Goal: Information Seeking & Learning: Get advice/opinions

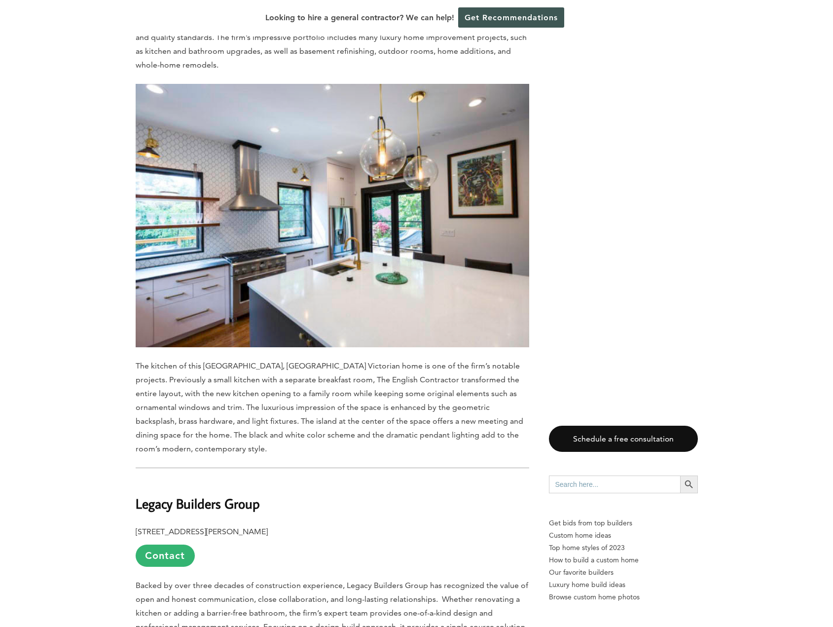
scroll to position [937, 0]
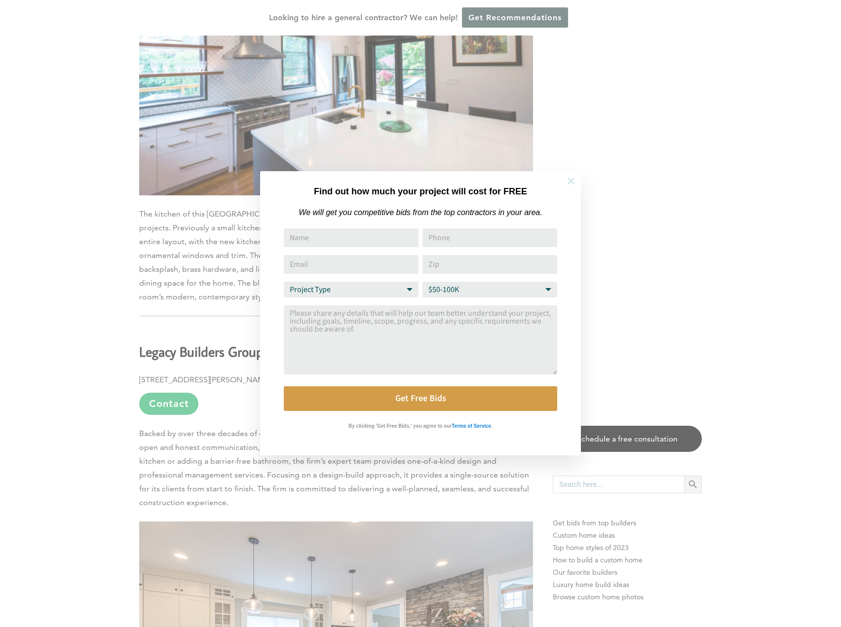
click at [565, 180] on icon at bounding box center [570, 181] width 11 height 11
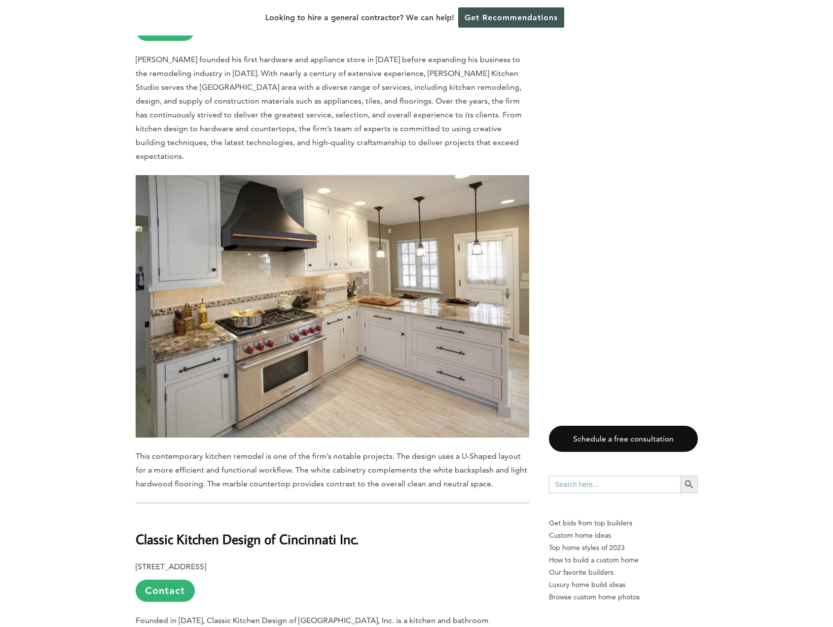
scroll to position [7449, 0]
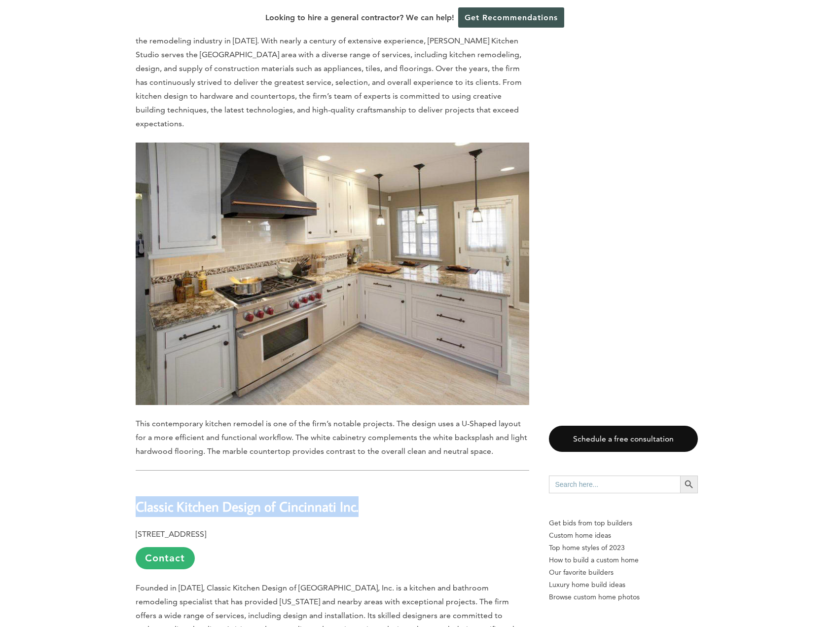
drag, startPoint x: 361, startPoint y: 356, endPoint x: 138, endPoint y: 360, distance: 223.0
click at [138, 482] on h2 "Classic Kitchen Design of Cincinnati Inc." at bounding box center [333, 499] width 394 height 34
copy b "Classic Kitchen Design of Cincinnati Inc."
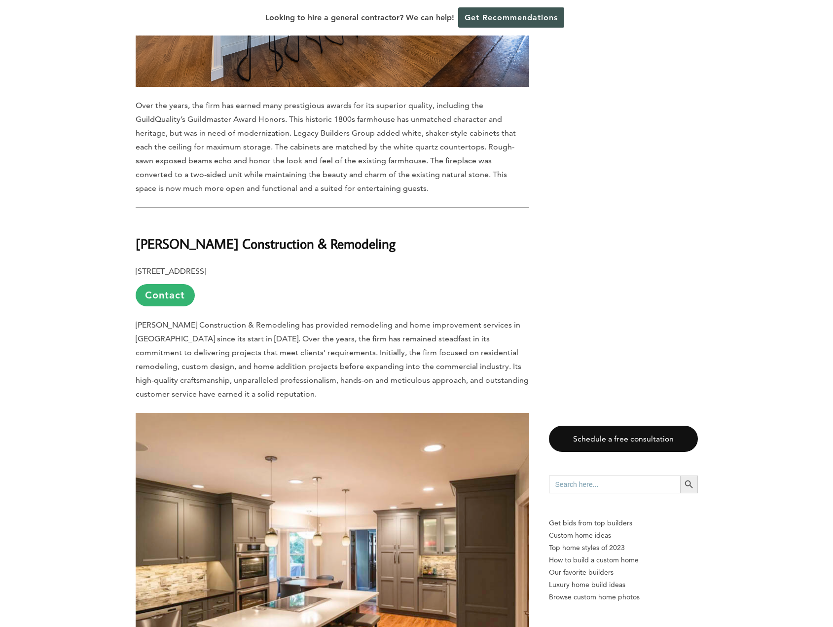
scroll to position [1628, 0]
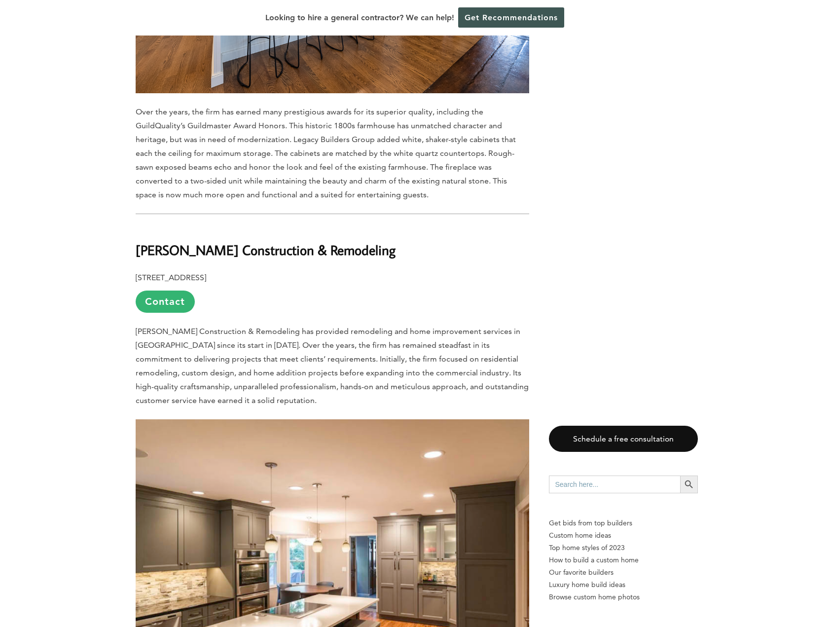
click at [333, 226] on h2 "[PERSON_NAME] Construction & Remodeling" at bounding box center [333, 243] width 394 height 34
drag, startPoint x: 330, startPoint y: 210, endPoint x: 128, endPoint y: 209, distance: 201.3
copy b "[PERSON_NAME] Construction & Remodeling"
click at [438, 226] on h2 "[PERSON_NAME] Construction & Remodeling" at bounding box center [333, 243] width 394 height 34
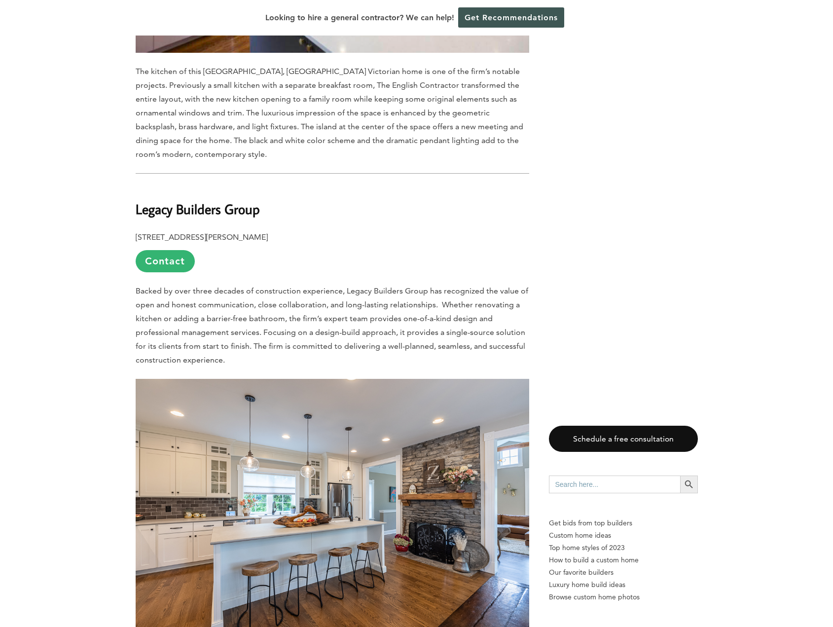
scroll to position [1085, 0]
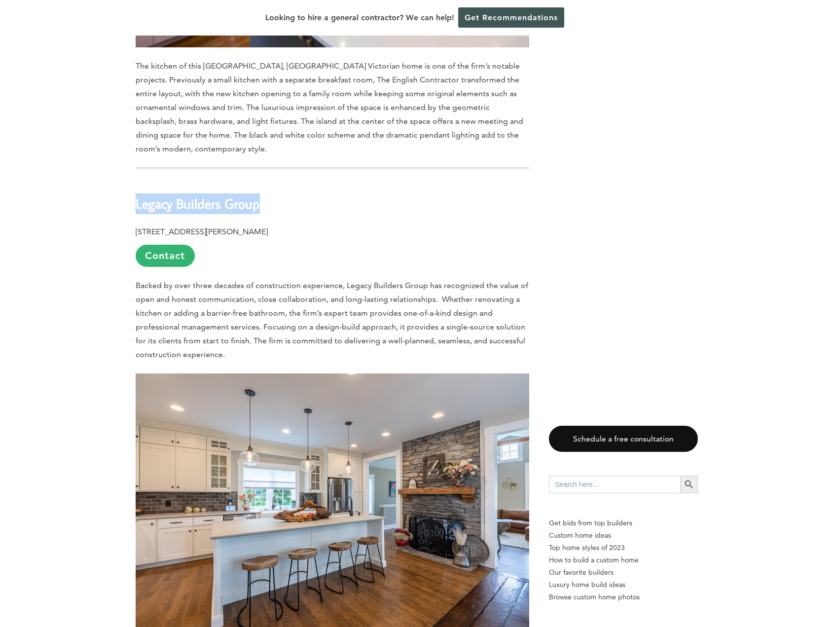
drag, startPoint x: 258, startPoint y: 161, endPoint x: 136, endPoint y: 167, distance: 122.5
click at [136, 195] on b "Legacy Builders Group" at bounding box center [198, 203] width 124 height 17
copy b "Legacy Builders Group"
click at [445, 180] on h2 "Legacy Builders Group" at bounding box center [333, 197] width 394 height 34
click at [153, 245] on link "Contact" at bounding box center [165, 256] width 59 height 22
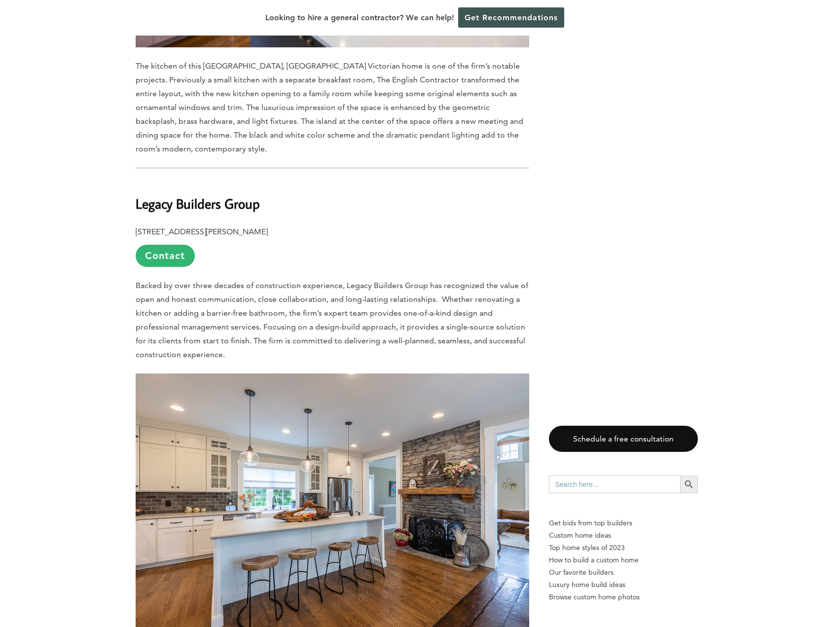
scroll to position [0, 0]
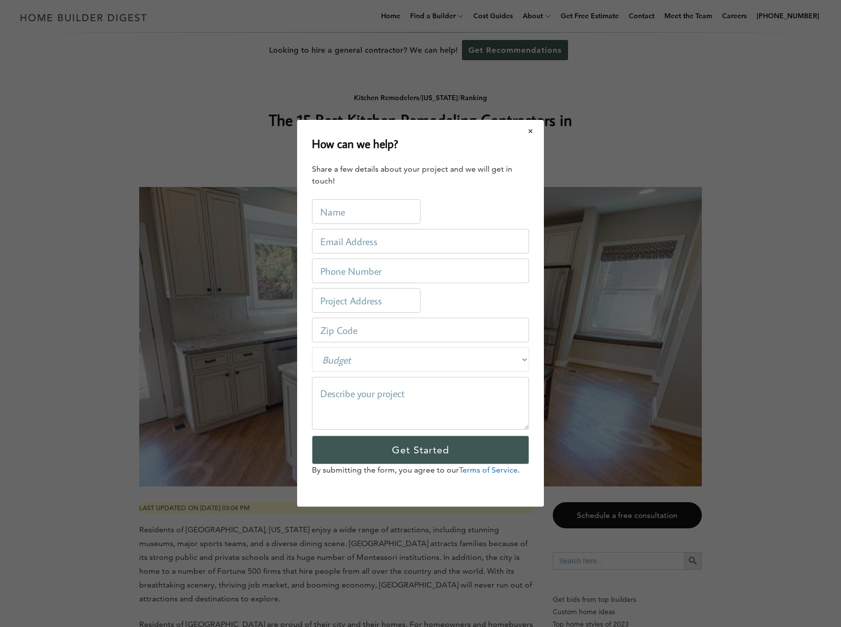
click at [532, 129] on button "Close modal" at bounding box center [531, 131] width 26 height 21
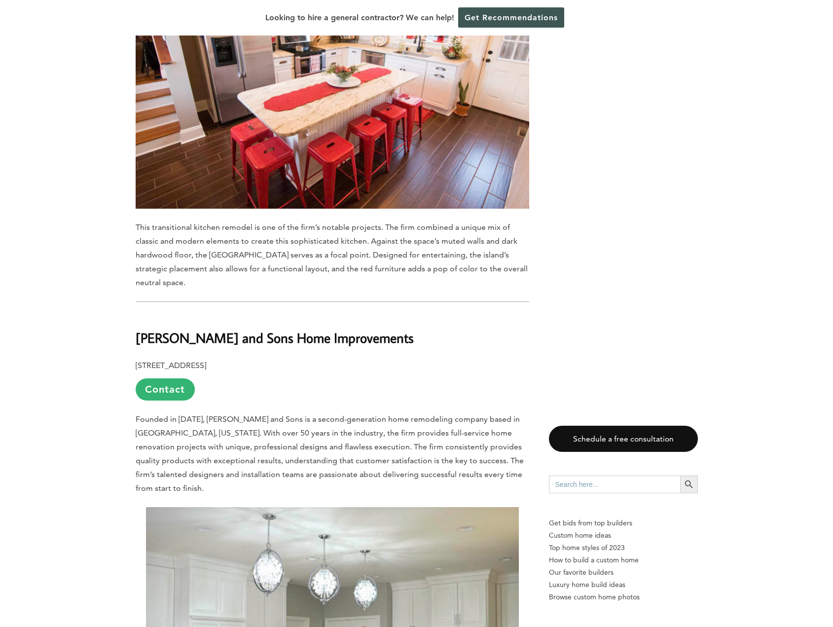
scroll to position [4341, 0]
